Goal: Transaction & Acquisition: Book appointment/travel/reservation

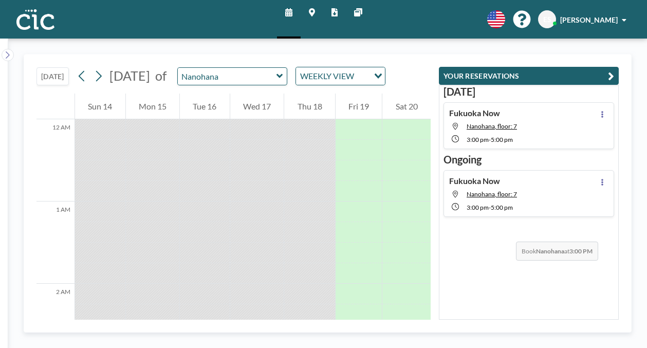
scroll to position [928, 0]
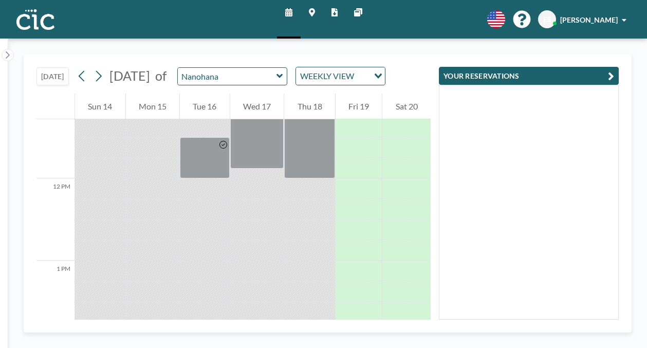
click at [308, 8] on link "Maps" at bounding box center [312, 19] width 23 height 39
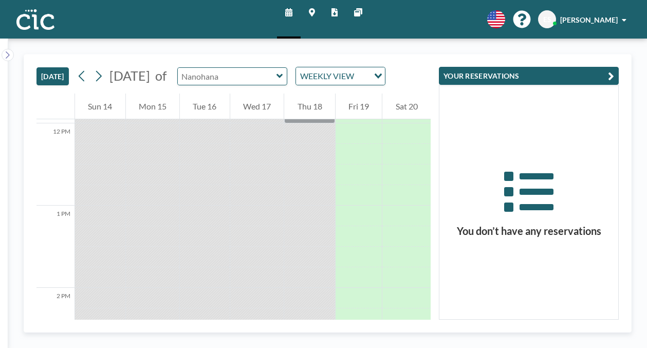
click at [256, 68] on input "text" at bounding box center [227, 76] width 99 height 17
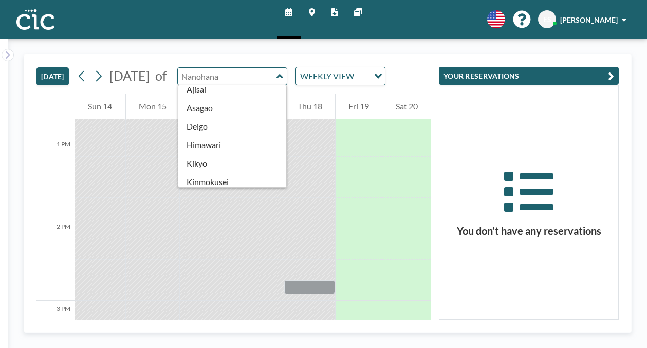
scroll to position [439, 0]
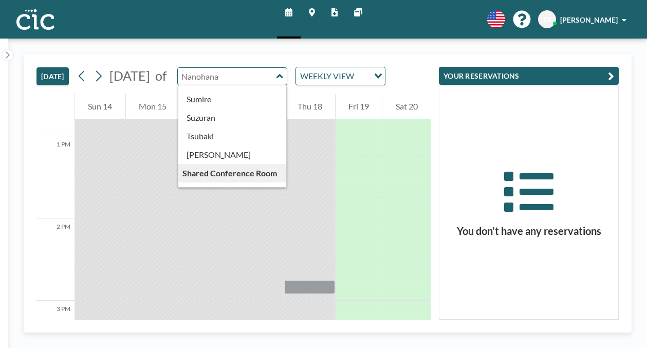
type input "Usu"
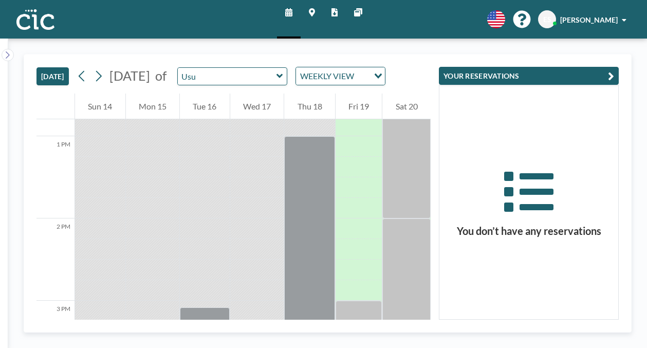
scroll to position [1052, 0]
drag, startPoint x: 327, startPoint y: 128, endPoint x: 317, endPoint y: 238, distance: 110.5
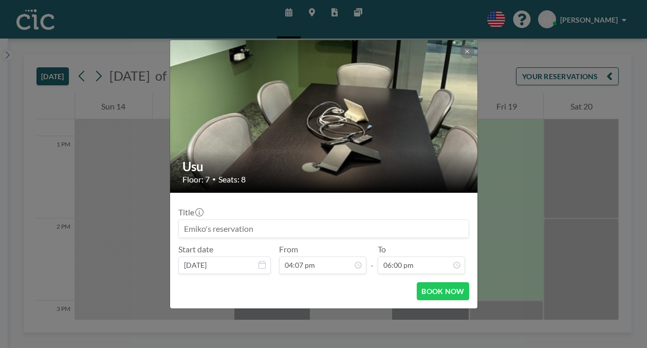
click at [299, 220] on input at bounding box center [324, 228] width 290 height 17
type input "Fukuoka Now"
click at [417, 282] on button "BOOK NOW" at bounding box center [443, 291] width 52 height 18
